Goal: Navigation & Orientation: Understand site structure

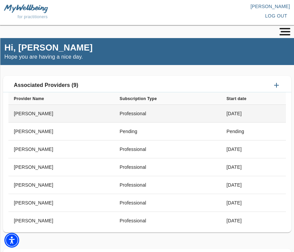
click at [180, 113] on td "Professional" at bounding box center [167, 114] width 107 height 18
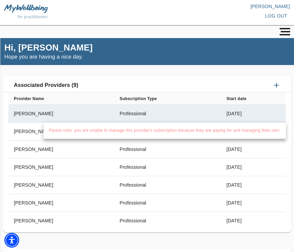
click at [36, 116] on div at bounding box center [147, 126] width 294 height 252
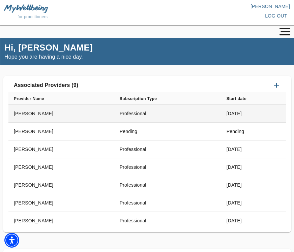
click at [38, 114] on td "[PERSON_NAME]" at bounding box center [61, 114] width 106 height 18
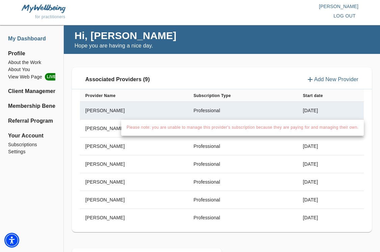
click at [22, 89] on div at bounding box center [190, 126] width 380 height 252
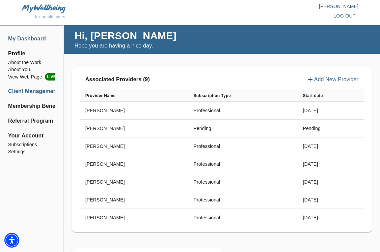
click at [22, 91] on li "Client Management" at bounding box center [31, 91] width 47 height 8
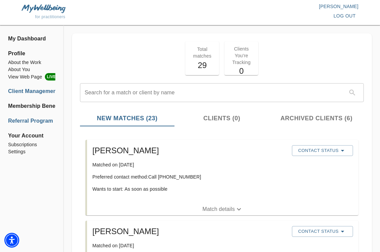
click at [32, 122] on li "Referral Program" at bounding box center [31, 121] width 47 height 8
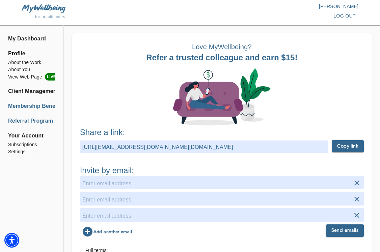
click at [33, 107] on li "Membership Benefits" at bounding box center [31, 106] width 47 height 8
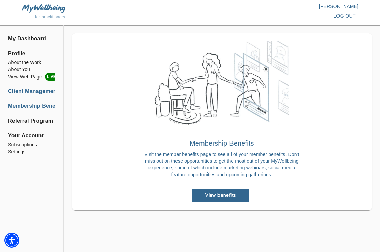
click at [35, 94] on li "Client Management" at bounding box center [31, 91] width 47 height 8
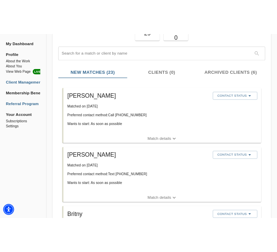
scroll to position [70, 0]
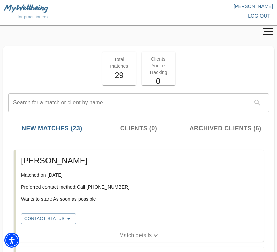
scroll to position [0, 0]
